Goal: Task Accomplishment & Management: Use online tool/utility

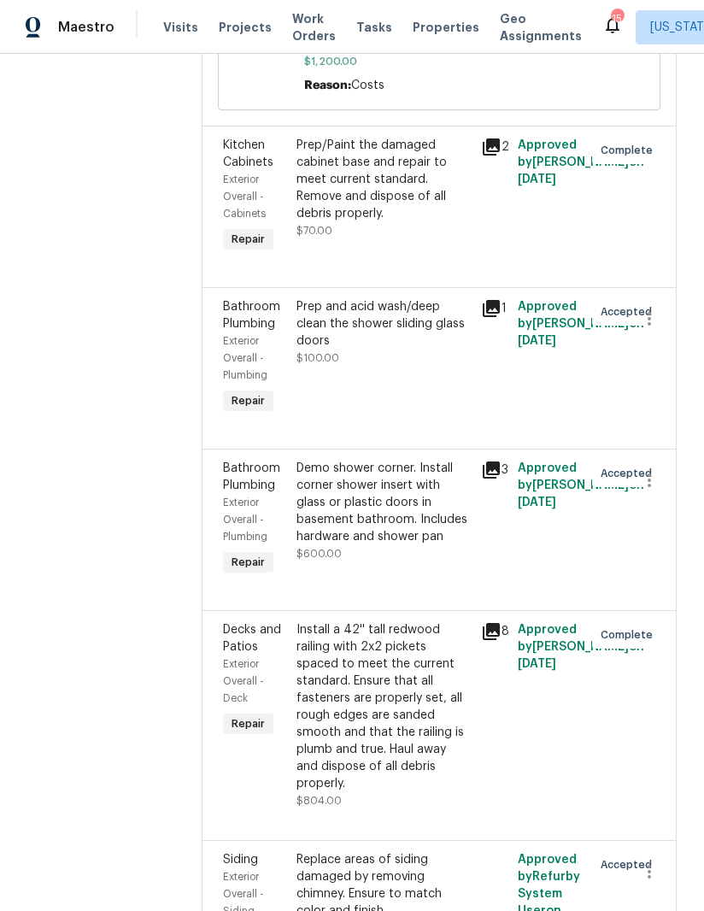
scroll to position [2980, 0]
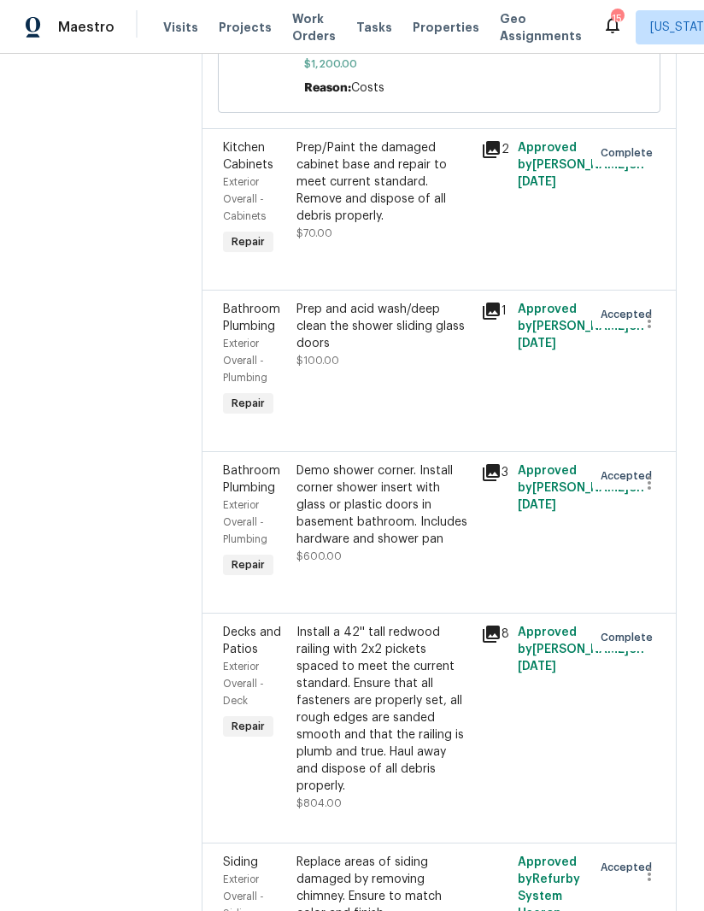
click at [347, 462] on div "Demo shower corner. Install corner shower insert with glass or plastic doors in…" at bounding box center [383, 504] width 174 height 85
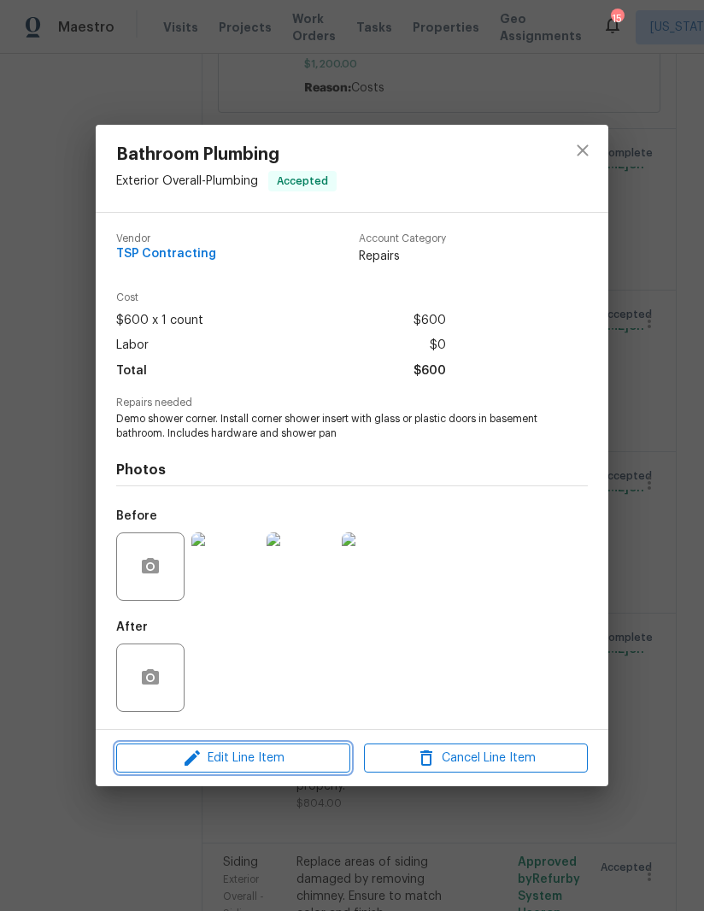
click at [276, 760] on span "Edit Line Item" at bounding box center [233, 757] width 224 height 21
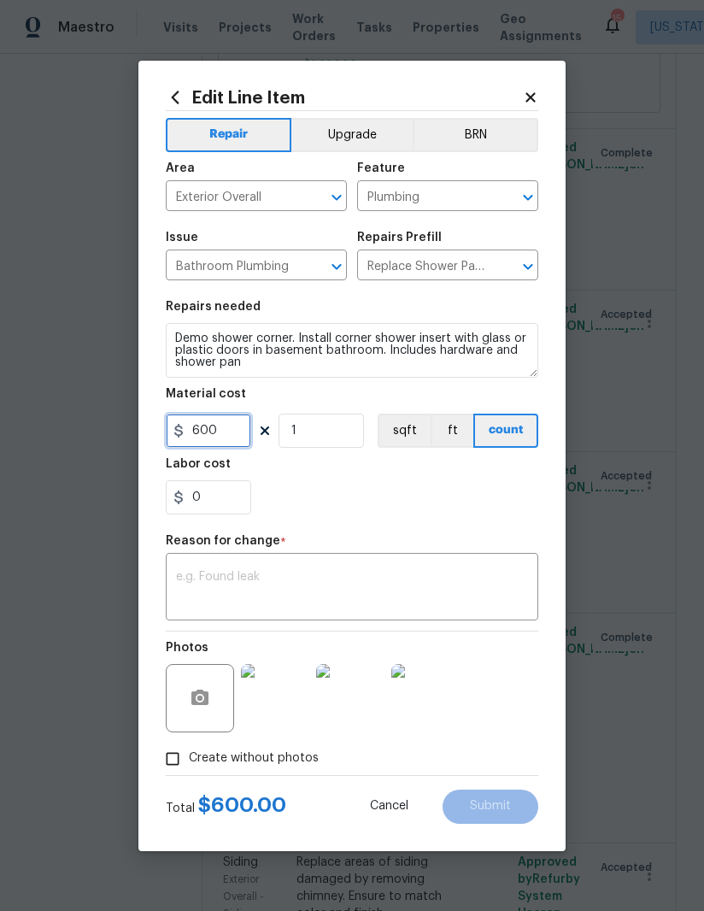
click at [238, 440] on input "600" at bounding box center [208, 430] width 85 height 34
type input "1200"
click at [325, 589] on textarea at bounding box center [352, 589] width 352 height 36
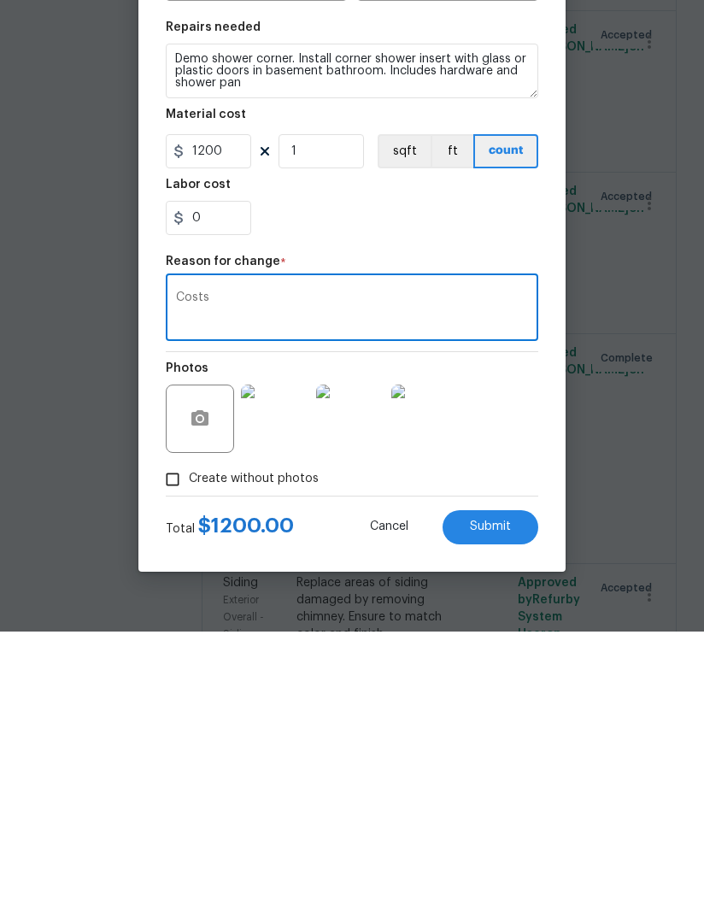
type textarea "Costs"
click at [486, 799] on span "Submit" at bounding box center [490, 805] width 41 height 13
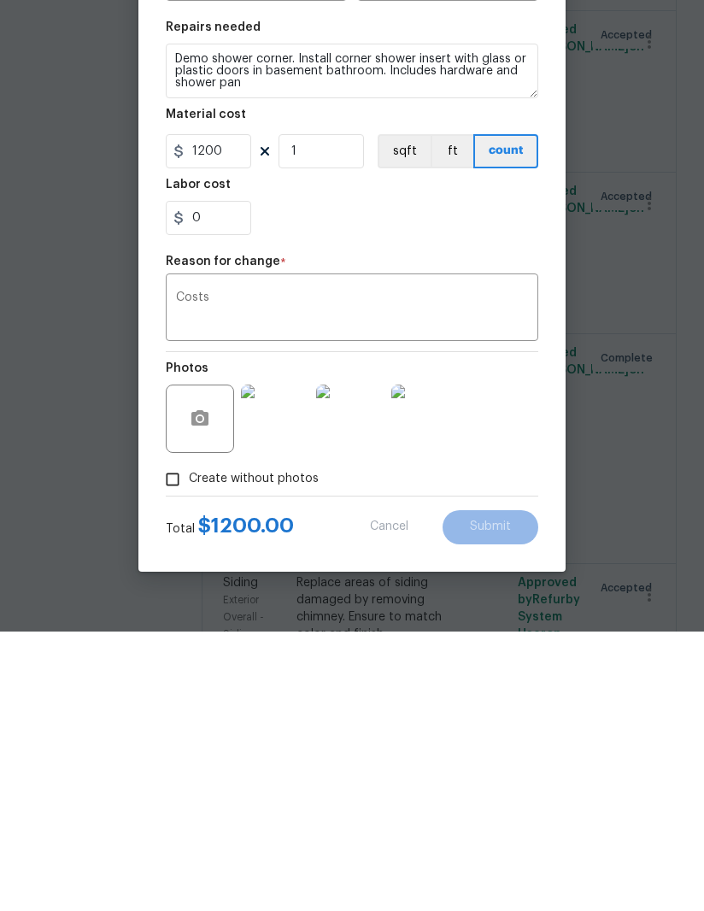
scroll to position [61, 0]
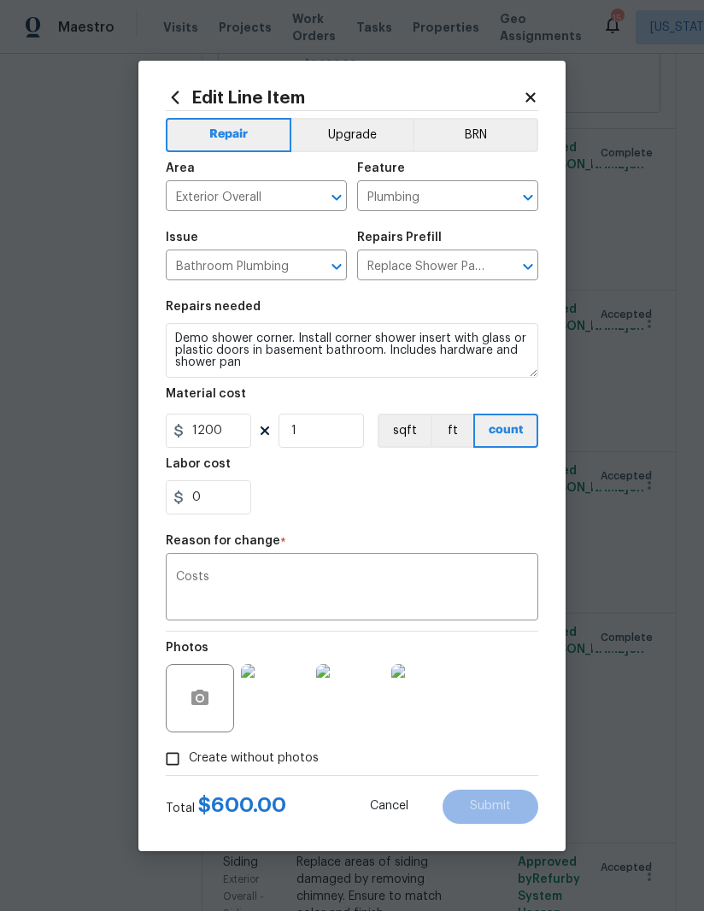
type input "600"
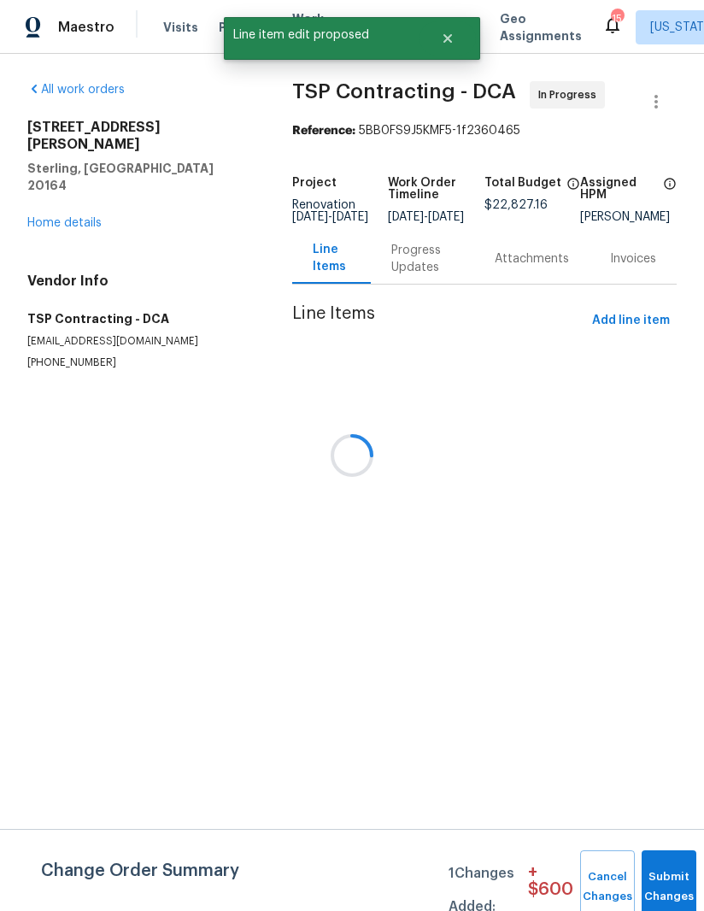
scroll to position [0, 0]
click at [663, 873] on button "Submit Changes" at bounding box center [668, 886] width 55 height 73
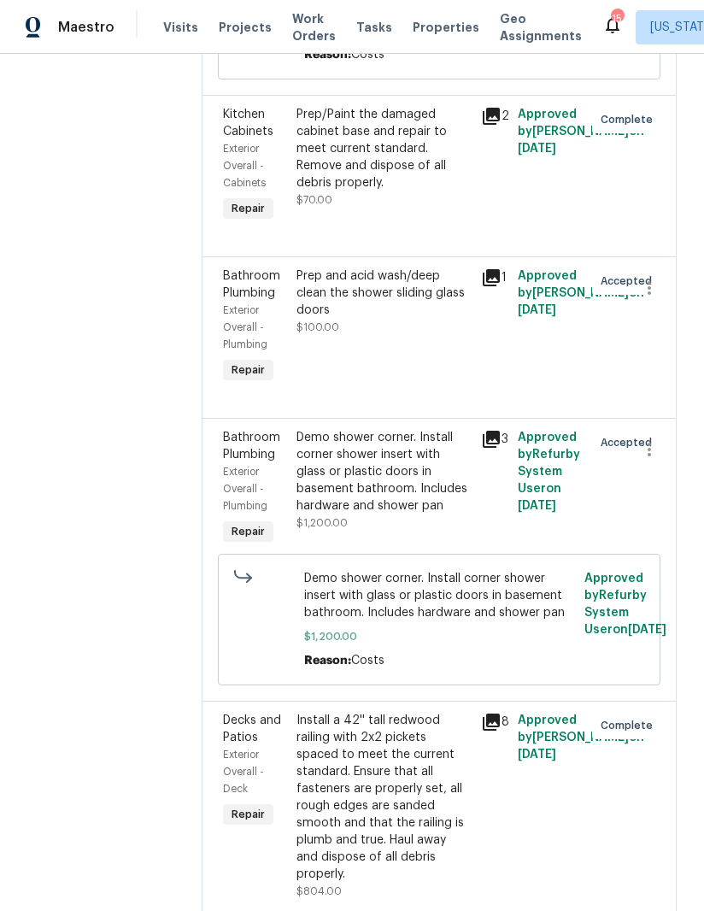
scroll to position [3080, 0]
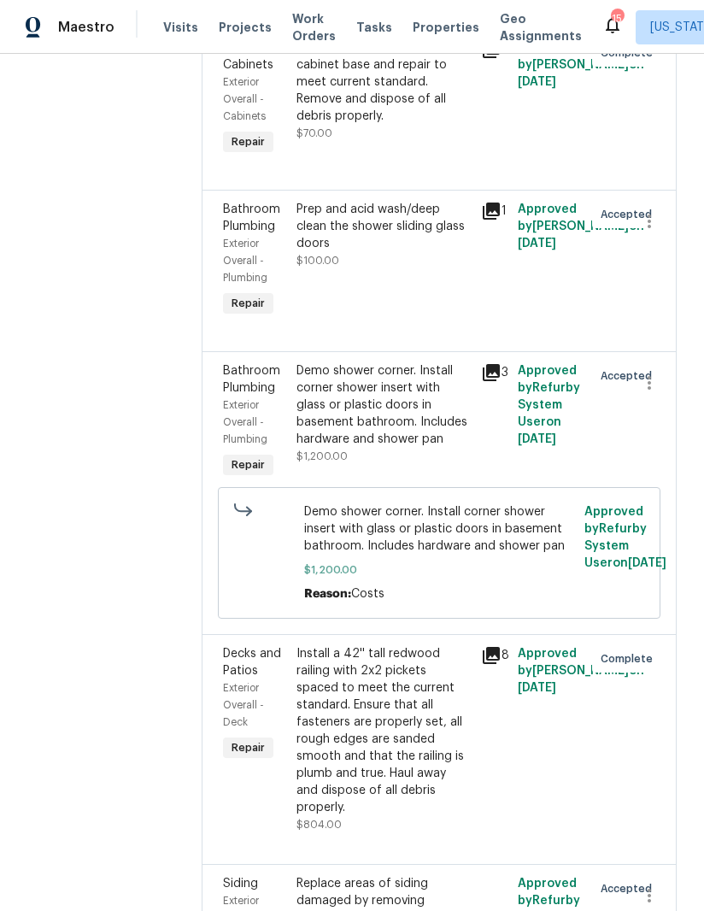
click at [352, 875] on div "Replace areas of siding damaged by removing chimney. Ensure to match color and …" at bounding box center [383, 909] width 174 height 68
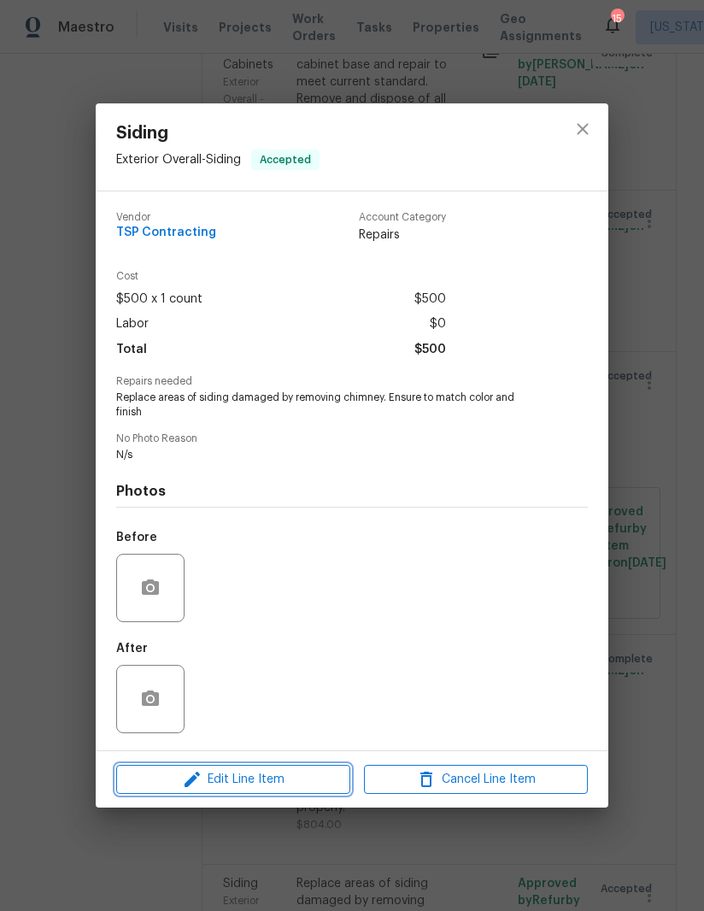
click at [227, 785] on span "Edit Line Item" at bounding box center [233, 779] width 224 height 21
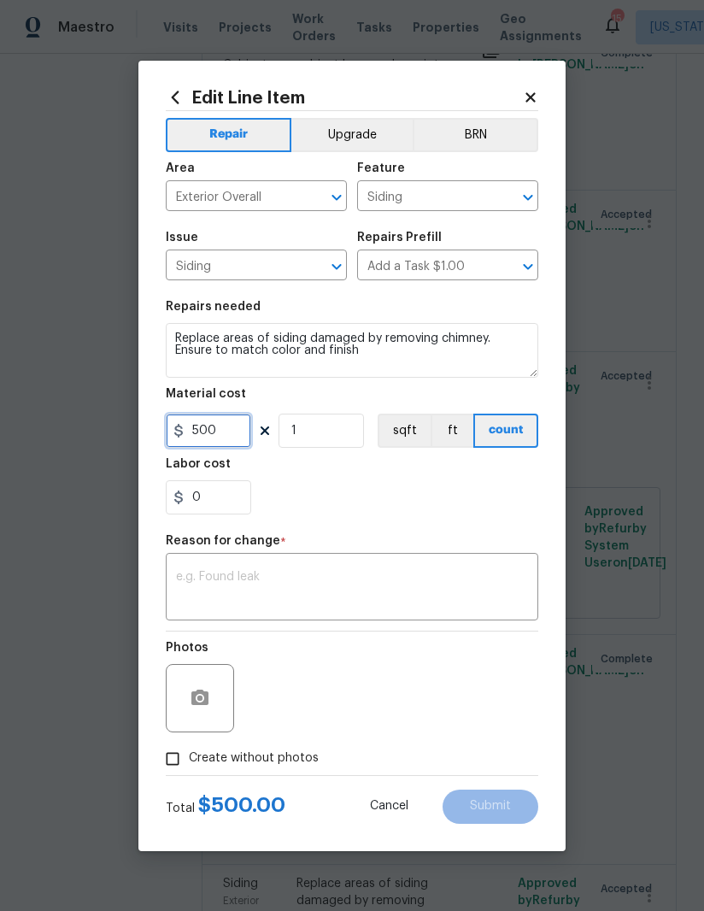
click at [226, 443] on input "500" at bounding box center [208, 430] width 85 height 34
type input "600"
click at [325, 572] on textarea at bounding box center [352, 589] width 352 height 36
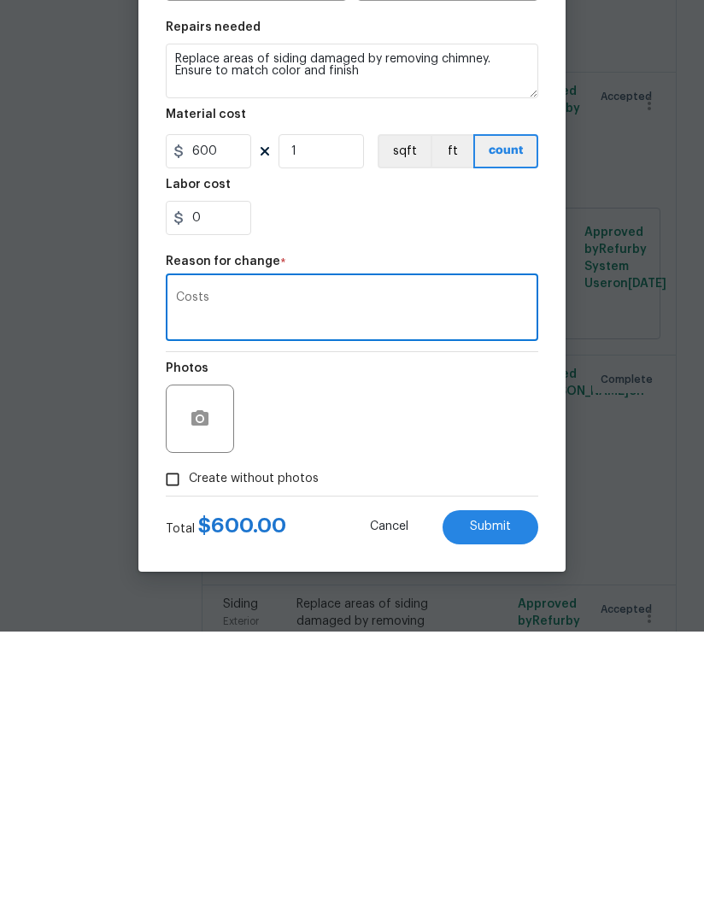
type textarea "Costs"
click at [495, 799] on span "Submit" at bounding box center [490, 805] width 41 height 13
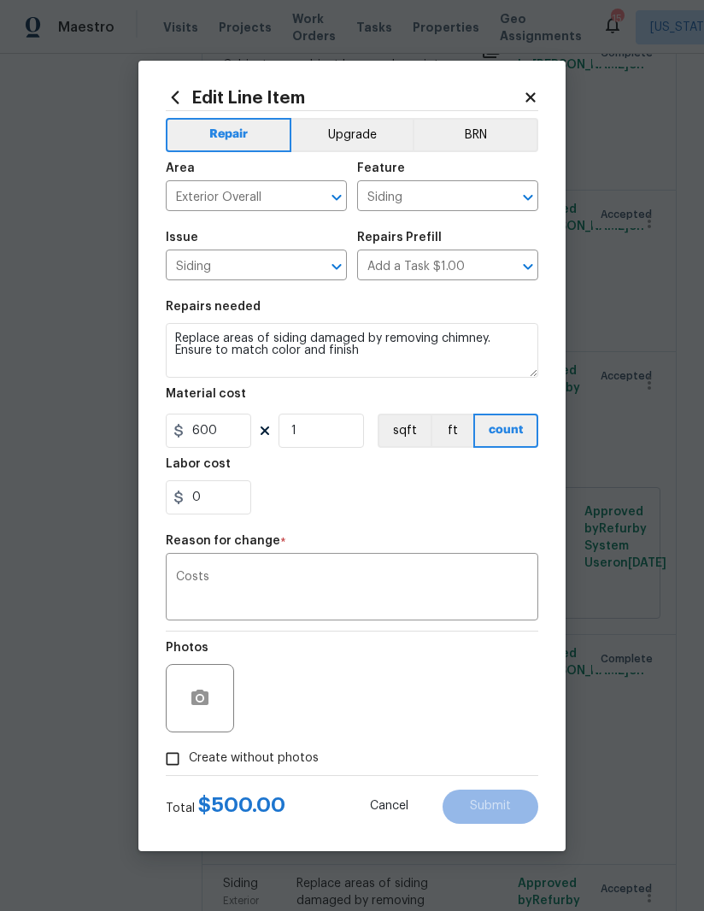
type input "500"
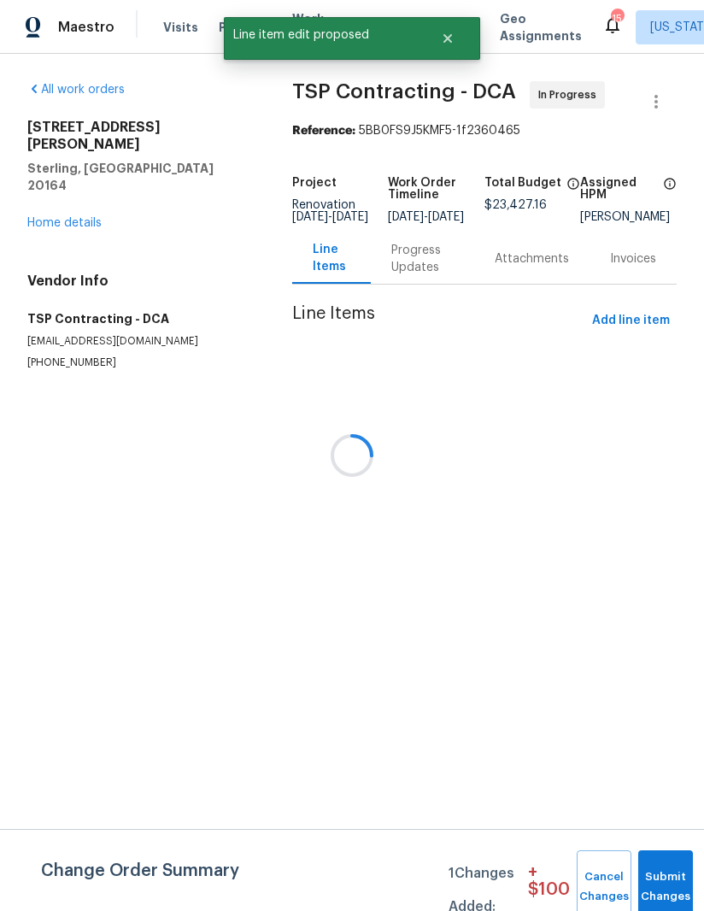
scroll to position [0, 0]
click at [662, 875] on button "Submit Changes" at bounding box center [665, 886] width 55 height 73
